Goal: Task Accomplishment & Management: Manage account settings

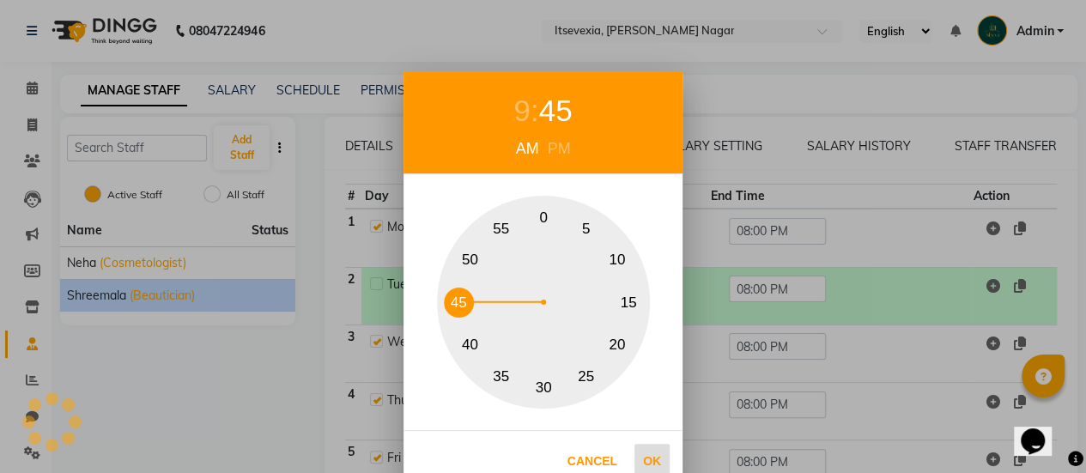
click at [652, 458] on button "Ok" at bounding box center [651, 461] width 35 height 35
type input "09:45 AM"
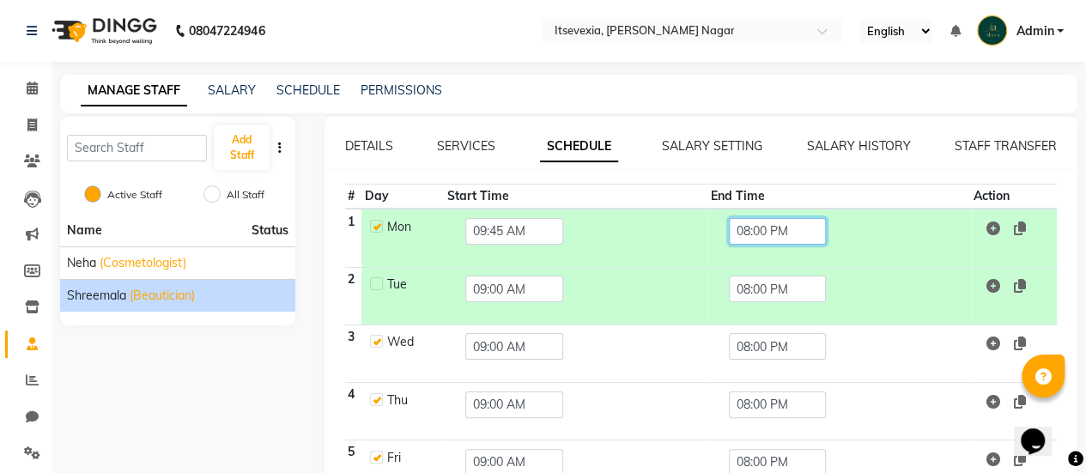
click at [759, 219] on input "08:00 PM" at bounding box center [778, 231] width 98 height 27
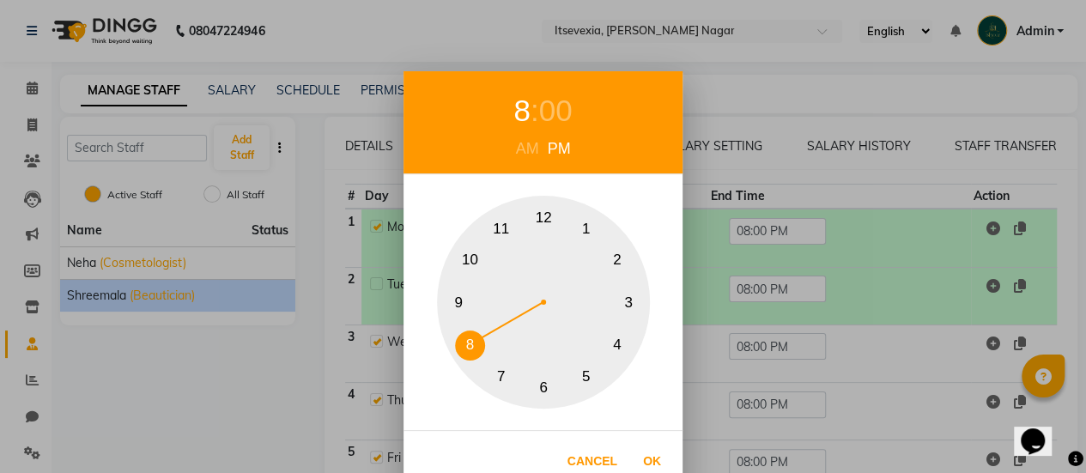
click at [498, 365] on button "7" at bounding box center [501, 376] width 30 height 30
click at [553, 112] on div "00" at bounding box center [555, 111] width 33 height 46
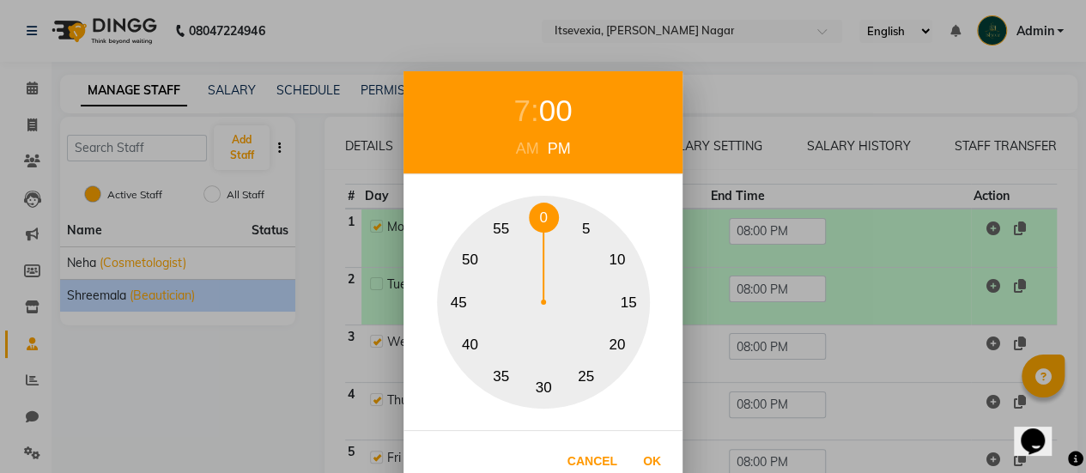
click at [538, 385] on button "30" at bounding box center [544, 388] width 30 height 30
click at [548, 389] on button "30" at bounding box center [544, 388] width 30 height 30
click at [654, 463] on button "Ok" at bounding box center [651, 461] width 35 height 35
type input "07:30 PM"
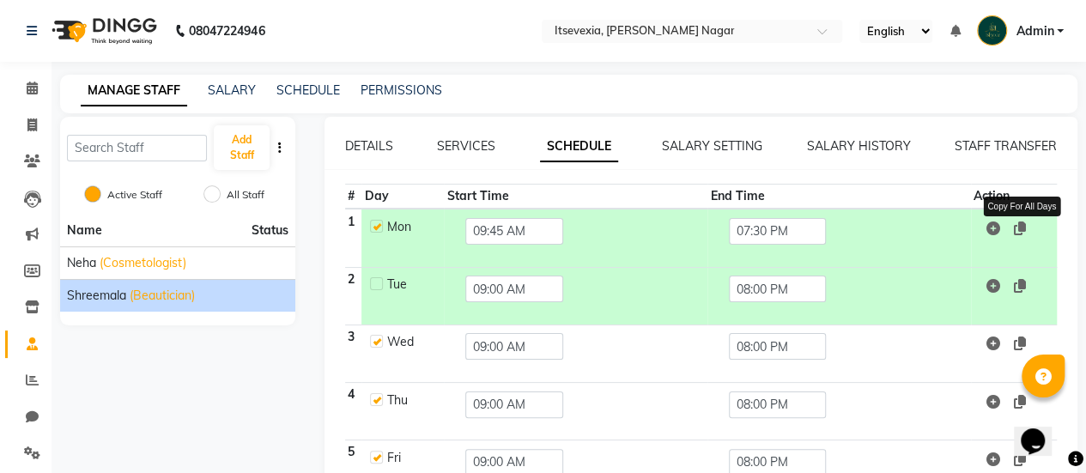
click at [1017, 229] on icon at bounding box center [1019, 228] width 12 height 14
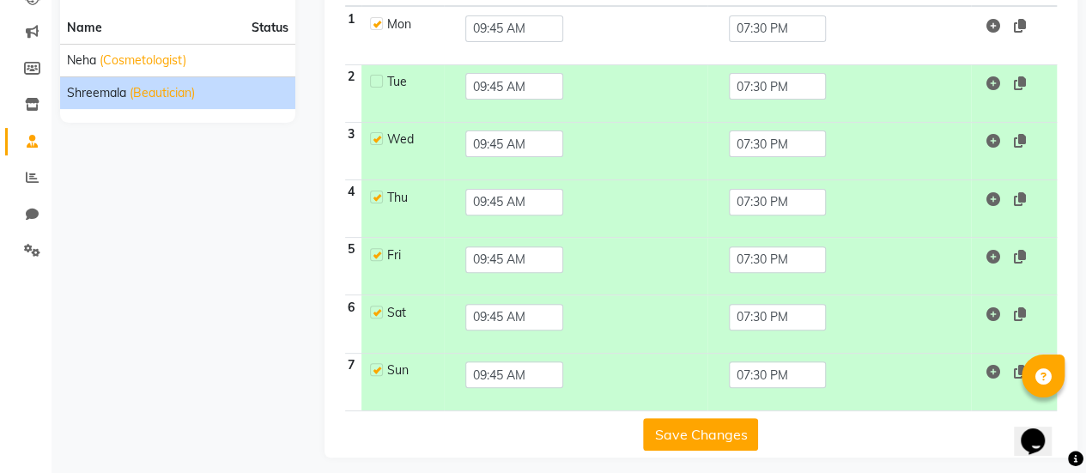
scroll to position [209, 0]
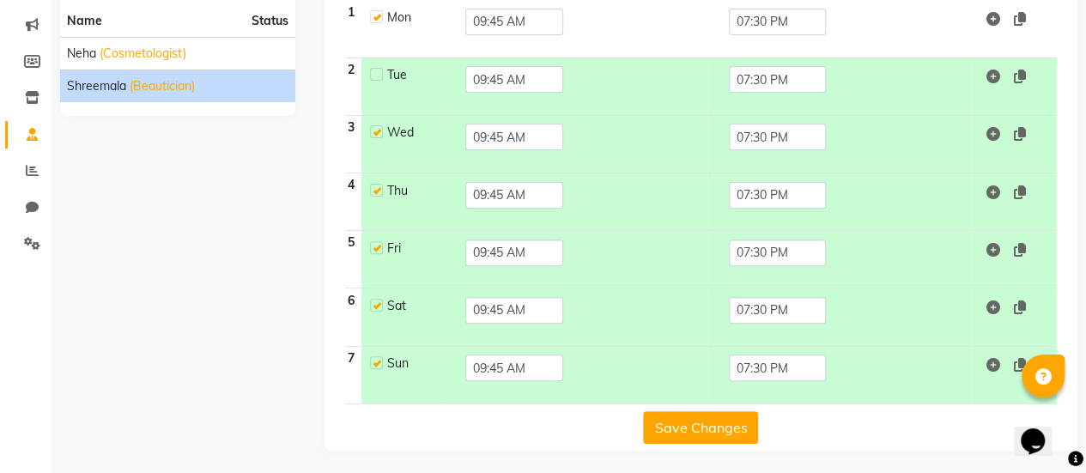
click at [730, 411] on button "Save Changes" at bounding box center [700, 427] width 115 height 33
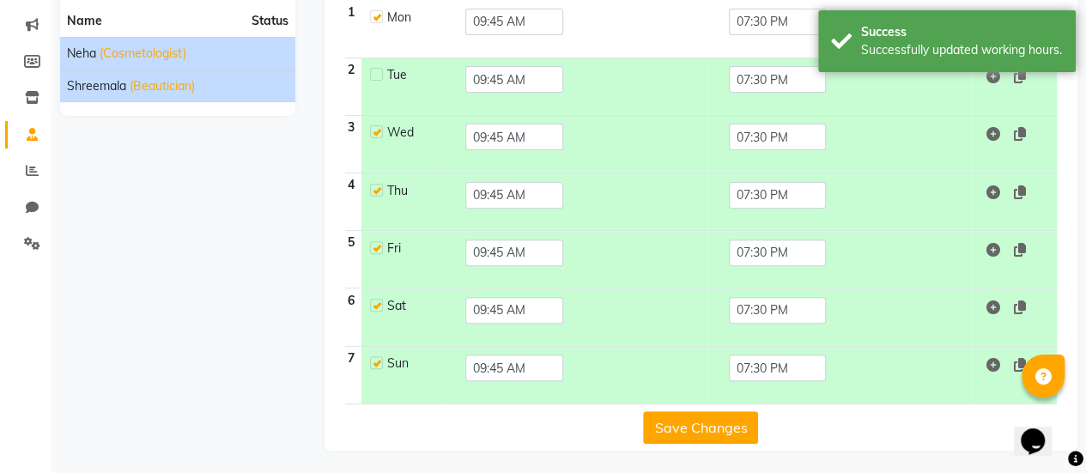
click at [132, 57] on span "(Cosmetologist)" at bounding box center [143, 54] width 87 height 18
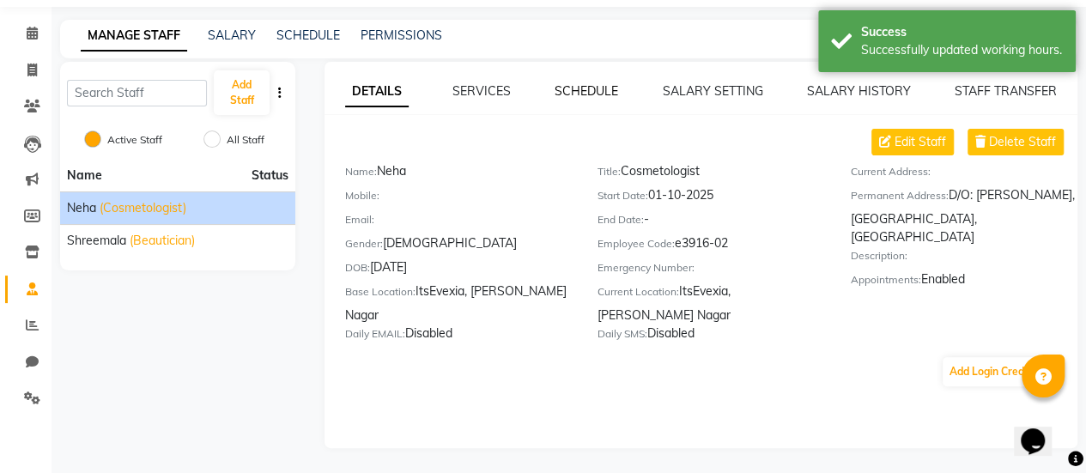
click at [579, 85] on link "SCHEDULE" at bounding box center [587, 90] width 64 height 15
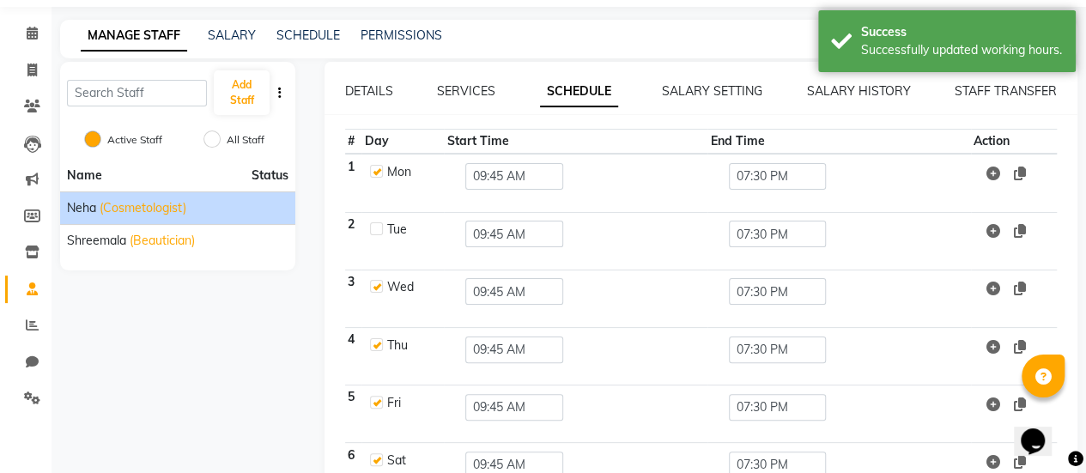
scroll to position [209, 0]
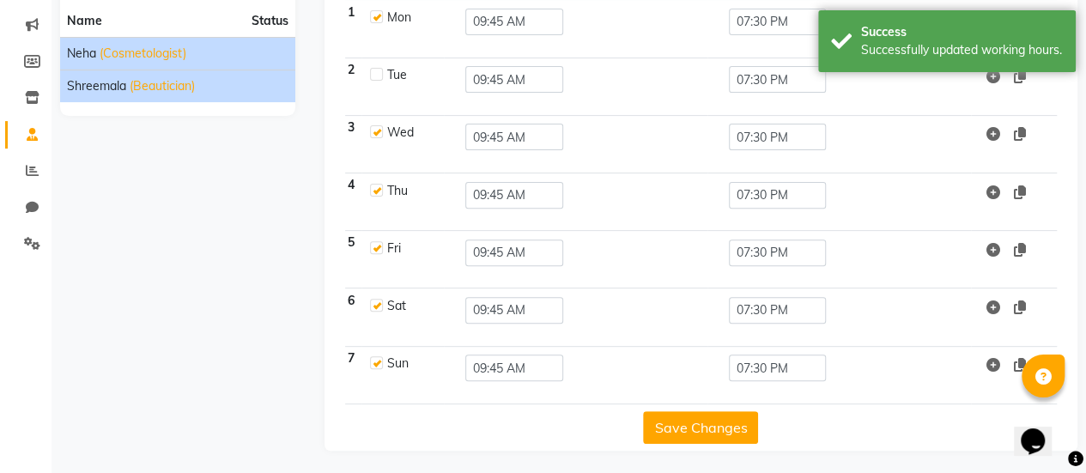
click at [192, 97] on li "Shreemala (Beautician)" at bounding box center [177, 86] width 235 height 33
click at [162, 87] on span "(Beautician)" at bounding box center [162, 86] width 65 height 18
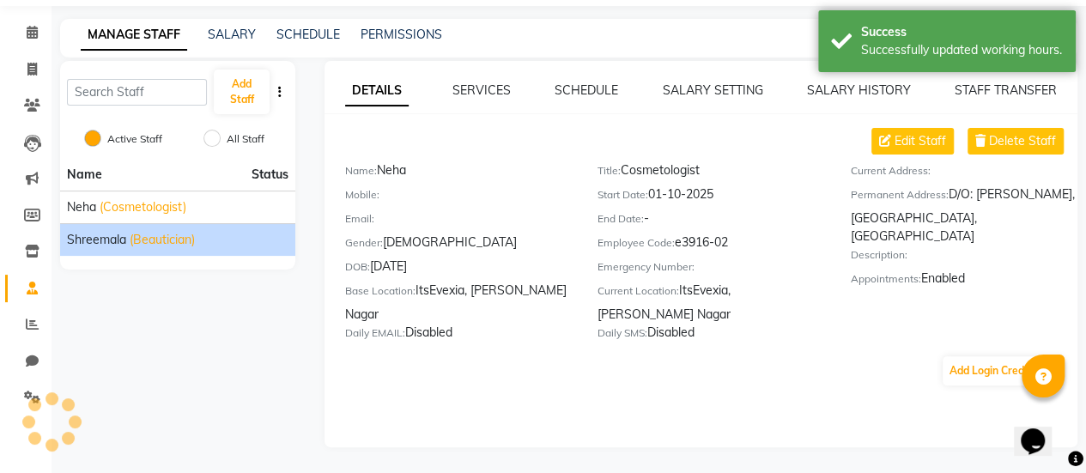
scroll to position [55, 0]
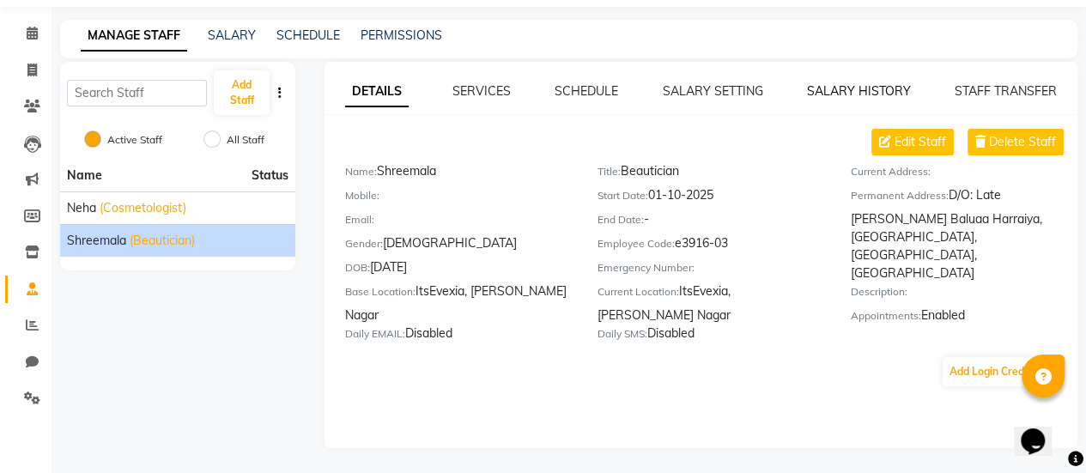
click at [812, 88] on link "SALARY HISTORY" at bounding box center [859, 90] width 104 height 15
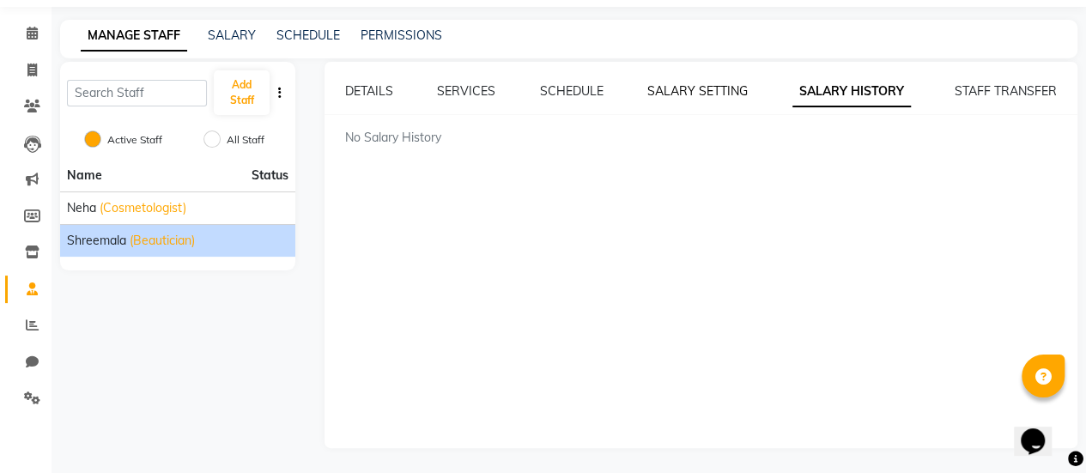
click at [716, 90] on link "SALARY SETTING" at bounding box center [697, 90] width 100 height 15
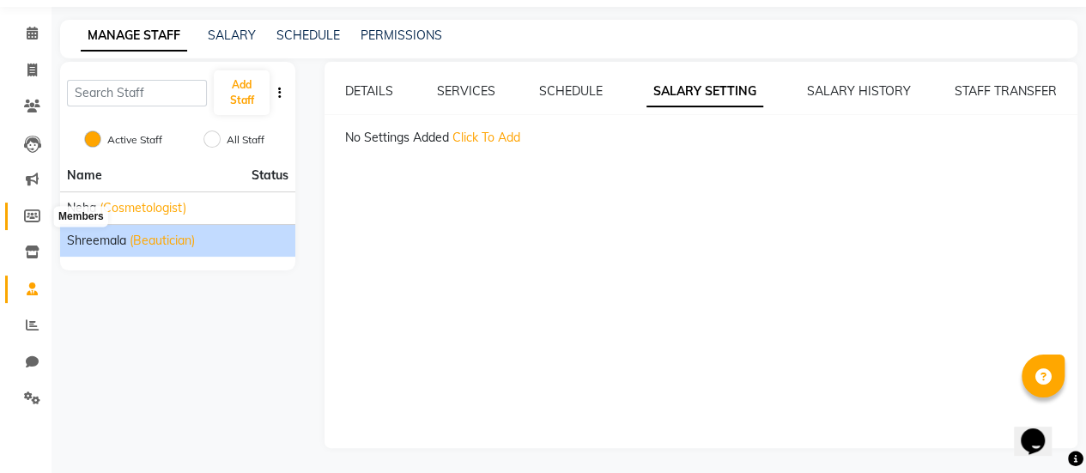
click at [27, 210] on icon at bounding box center [32, 215] width 16 height 13
select select
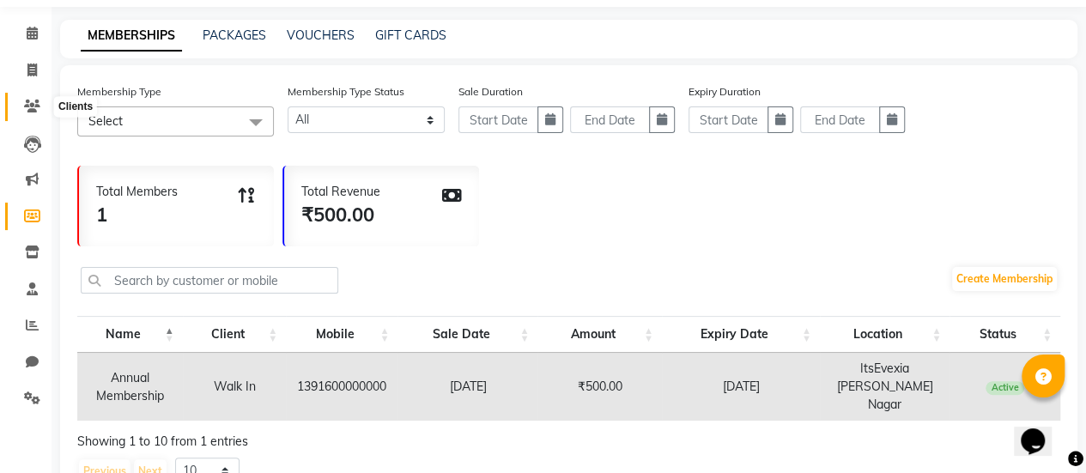
click at [33, 112] on icon at bounding box center [32, 106] width 16 height 13
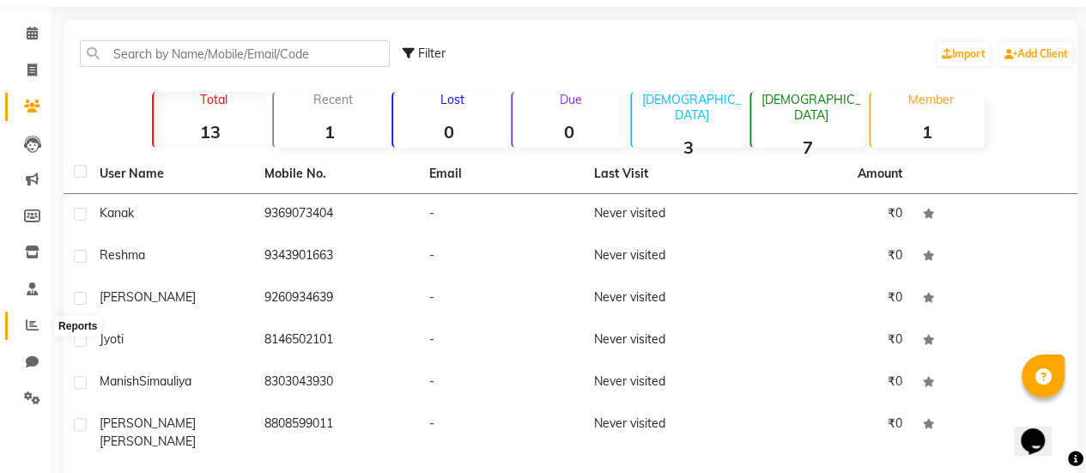
click at [34, 325] on icon at bounding box center [32, 325] width 13 height 13
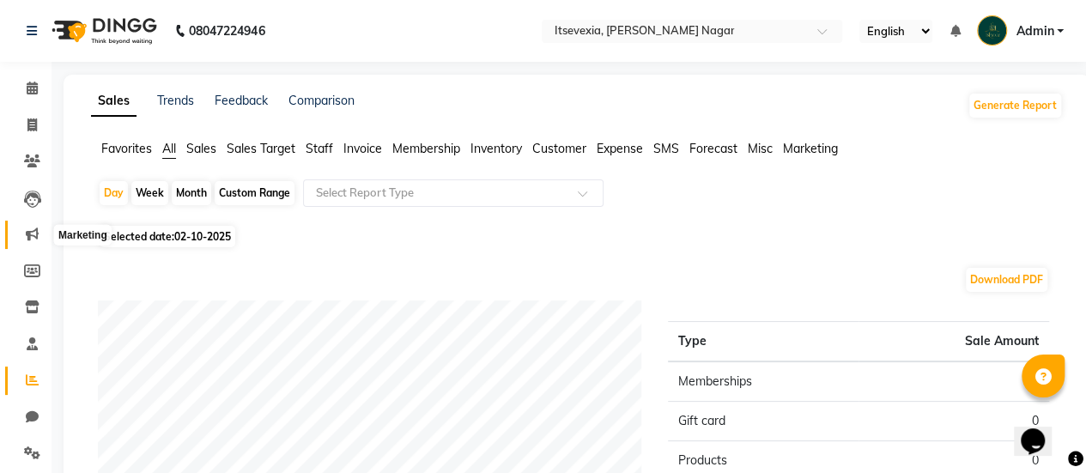
click at [34, 229] on icon at bounding box center [32, 234] width 13 height 13
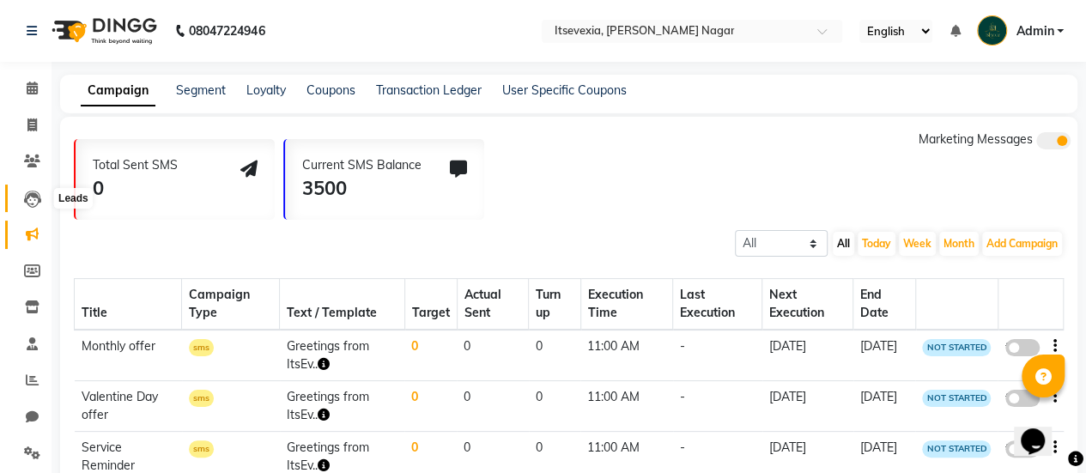
click at [33, 208] on icon at bounding box center [32, 199] width 17 height 17
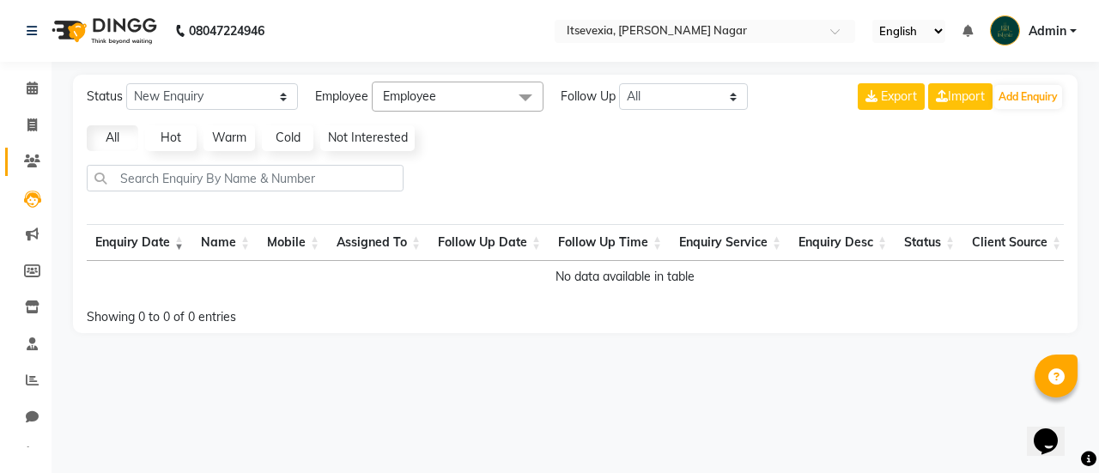
click at [33, 173] on link "Clients" at bounding box center [25, 162] width 41 height 28
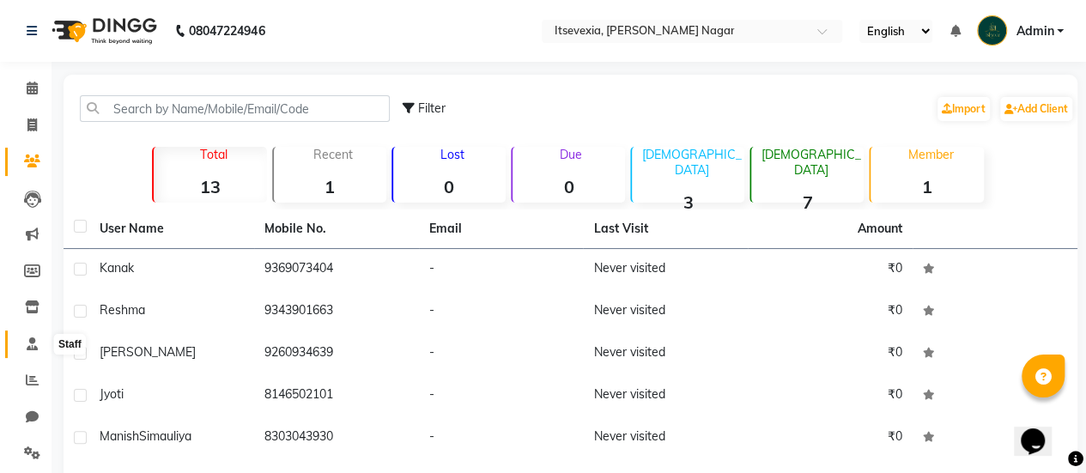
click at [24, 337] on span at bounding box center [32, 345] width 30 height 20
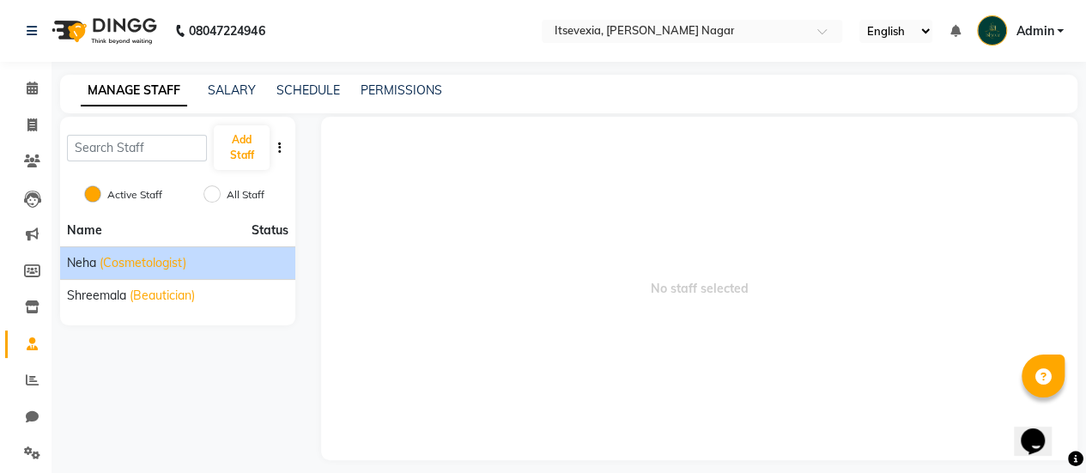
click at [173, 264] on span "(Cosmetologist)" at bounding box center [143, 263] width 87 height 18
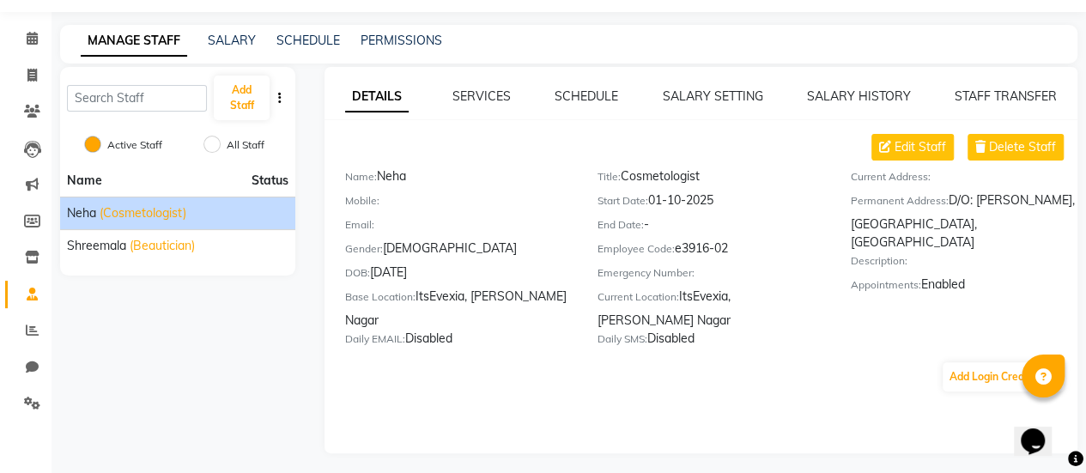
scroll to position [55, 0]
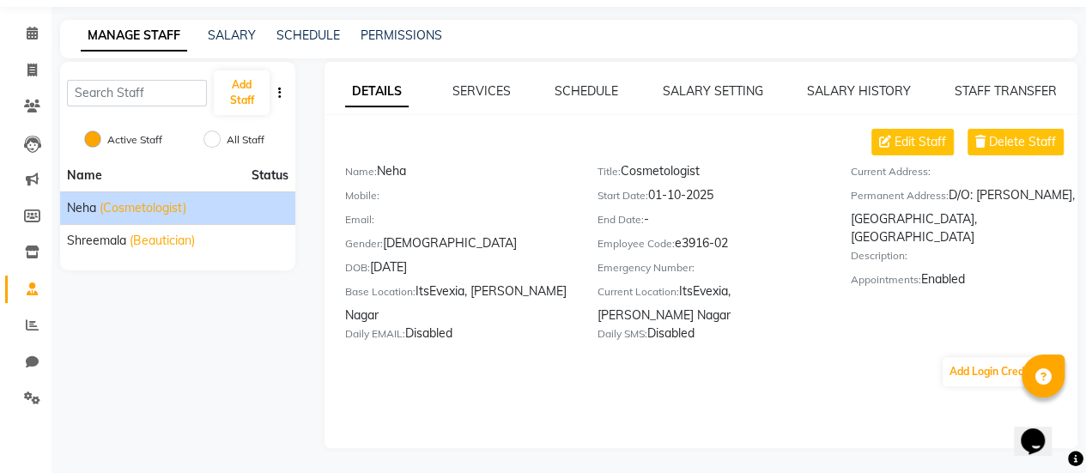
click at [812, 331] on div "Edit Staff Delete Staff Name: Neha Mobile: Email: Gender: [DEMOGRAPHIC_DATA] DO…" at bounding box center [701, 258] width 753 height 259
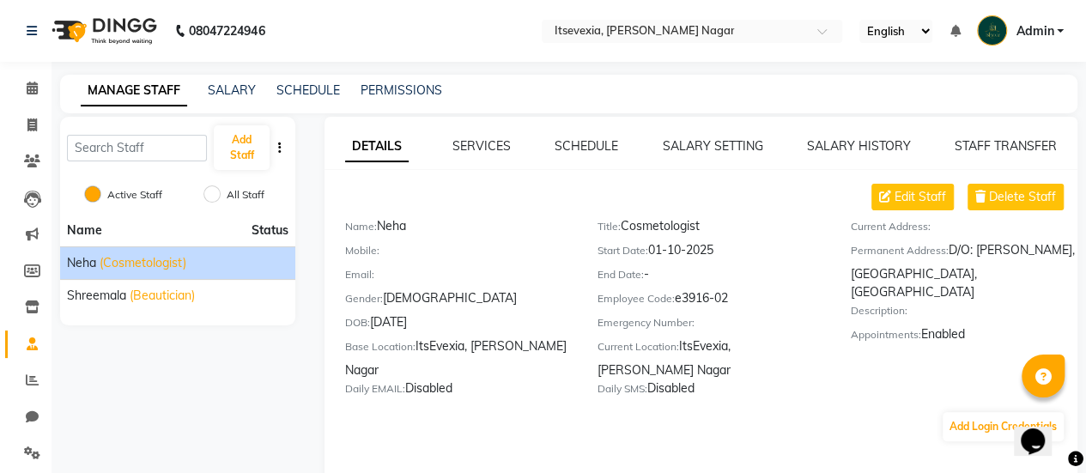
click at [247, 202] on label "All Staff" at bounding box center [246, 194] width 38 height 15
click at [221, 202] on input "All Staff" at bounding box center [211, 193] width 17 height 17
radio input "true"
radio input "false"
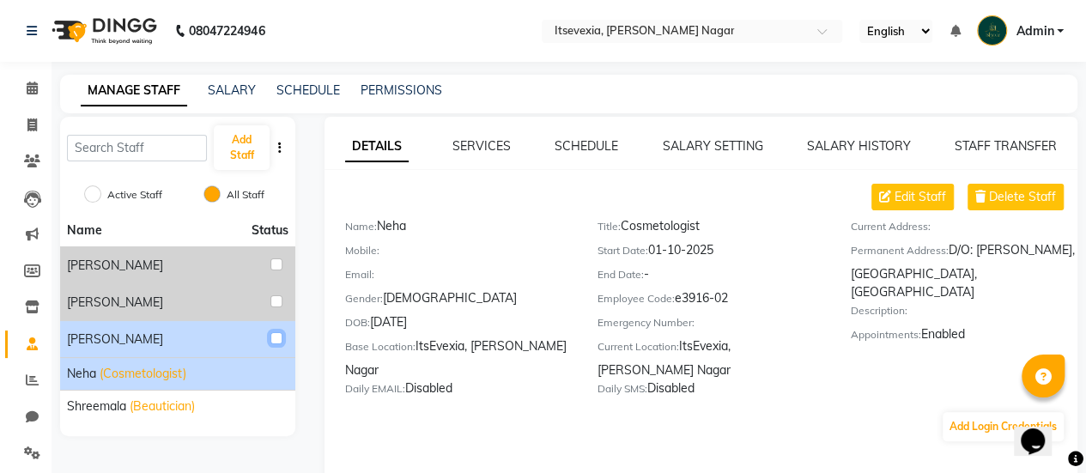
click at [276, 333] on input "checkbox" at bounding box center [276, 338] width 12 height 12
checkbox input "true"
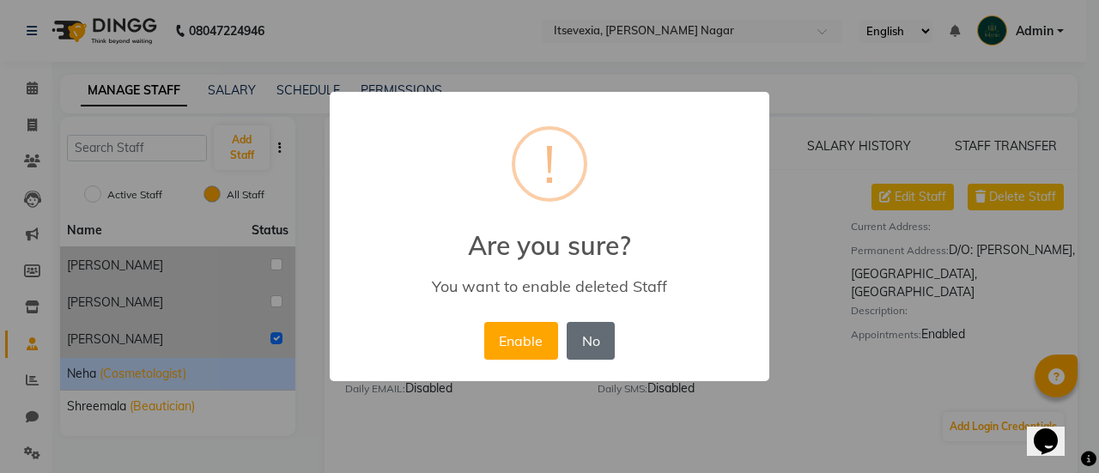
click at [604, 344] on button "No" at bounding box center [591, 341] width 48 height 38
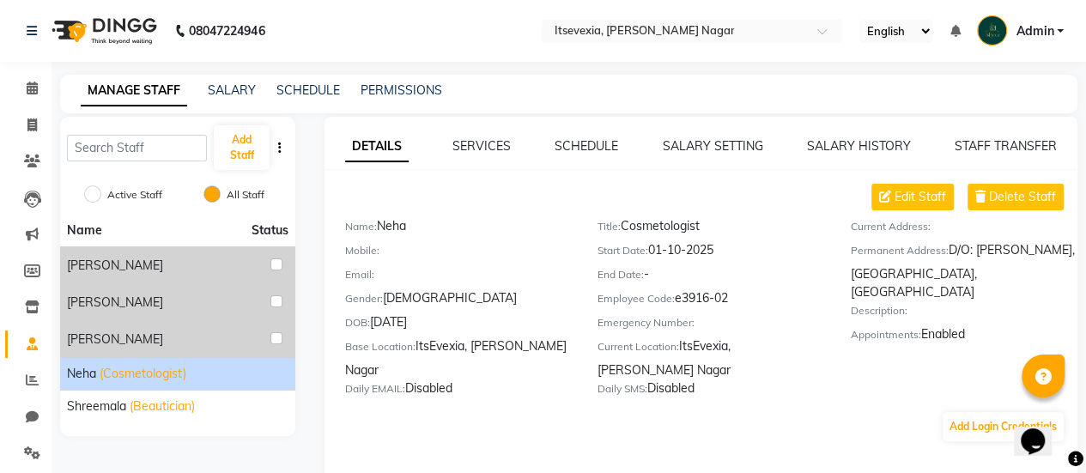
click at [361, 437] on div "DETAILS SERVICES SCHEDULE SALARY SETTING SALARY HISTORY STAFF TRANSFER Edit Sta…" at bounding box center [701, 310] width 753 height 386
